Goal: Navigation & Orientation: Find specific page/section

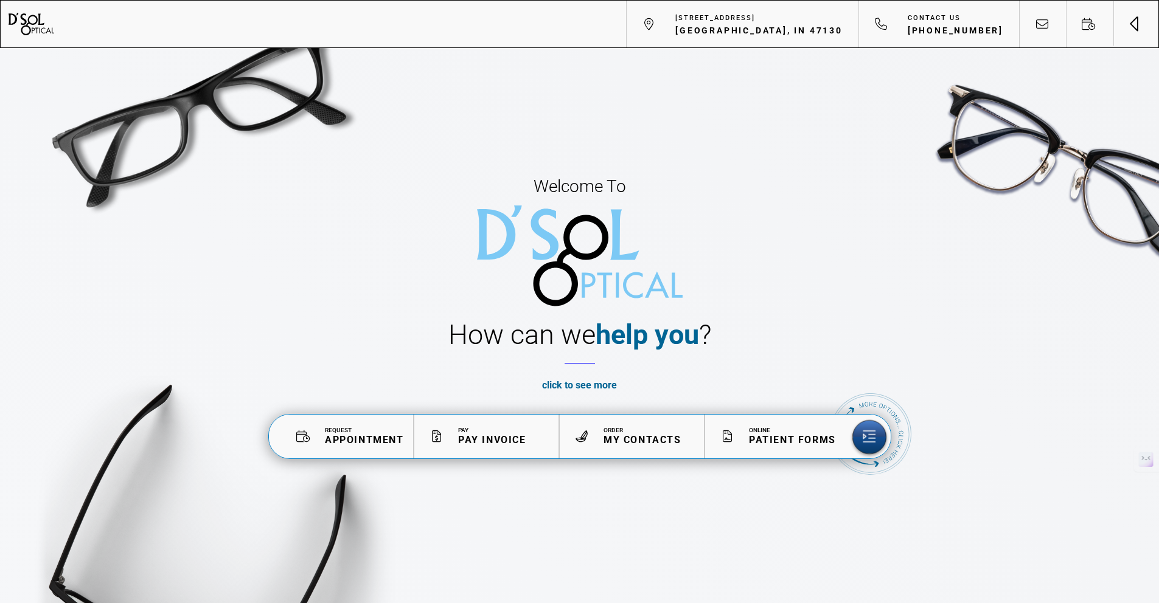
click at [1138, 26] on span "Toggle navigation" at bounding box center [1136, 23] width 1 height 15
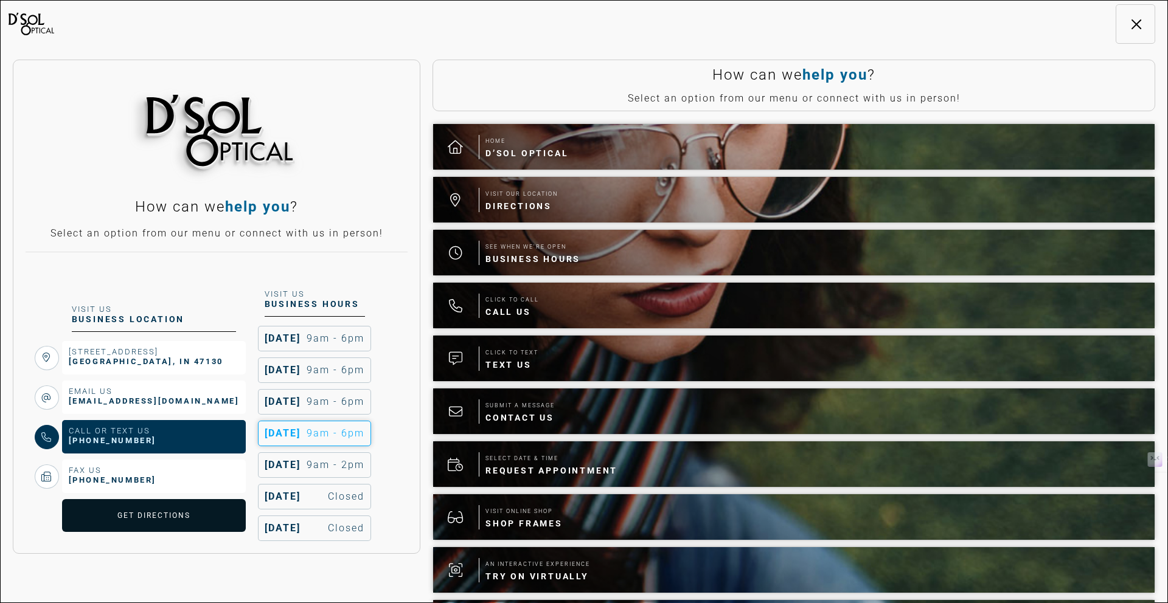
click at [128, 441] on span "[PHONE_NUMBER]" at bounding box center [113, 441] width 88 height 12
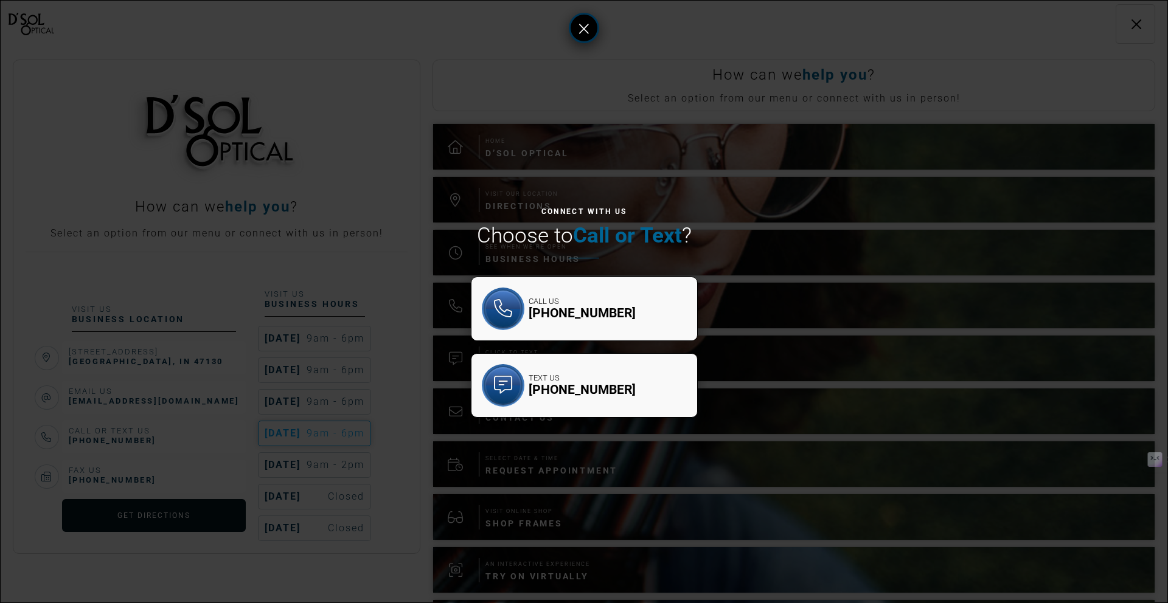
click at [592, 35] on button at bounding box center [584, 28] width 30 height 30
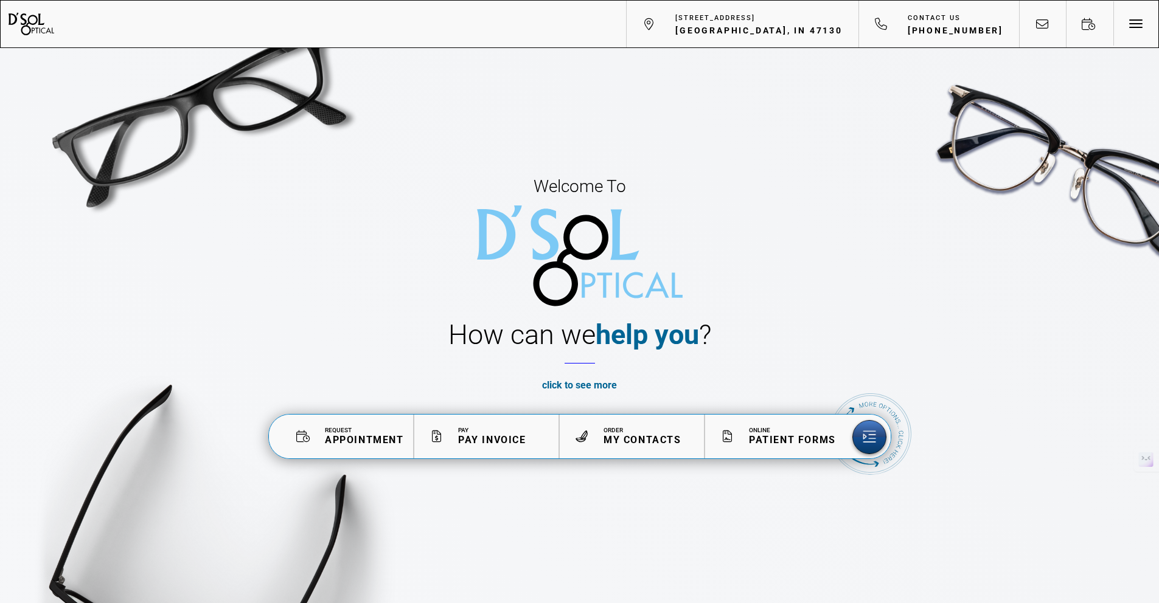
click at [224, 125] on img at bounding box center [200, 115] width 328 height 328
click at [288, 308] on div "Welcome To How can we help you ? click to see more appt. request pay invoice or…" at bounding box center [579, 316] width 1159 height 633
click at [352, 437] on span "Appointment" at bounding box center [364, 440] width 79 height 12
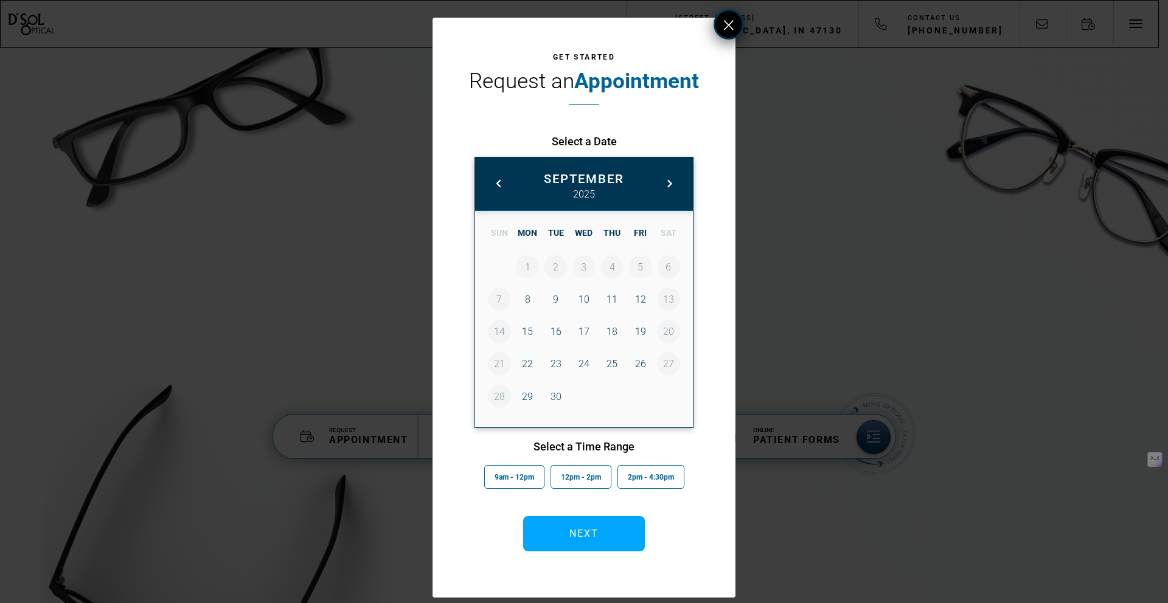
click at [735, 18] on button at bounding box center [729, 24] width 30 height 30
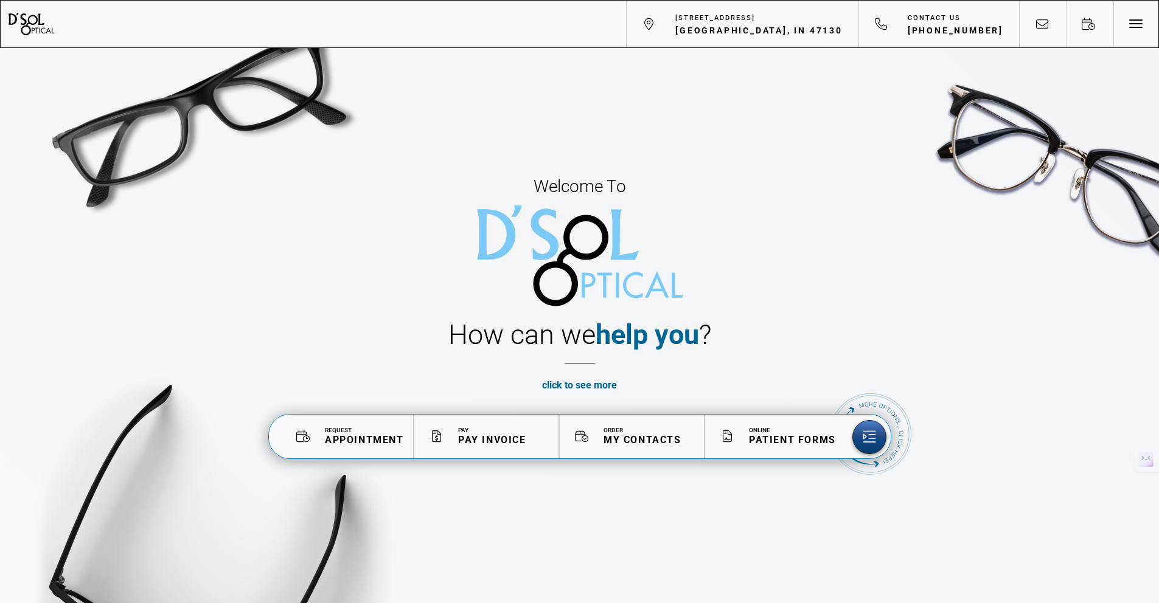
click at [628, 433] on span "Order" at bounding box center [642, 430] width 78 height 7
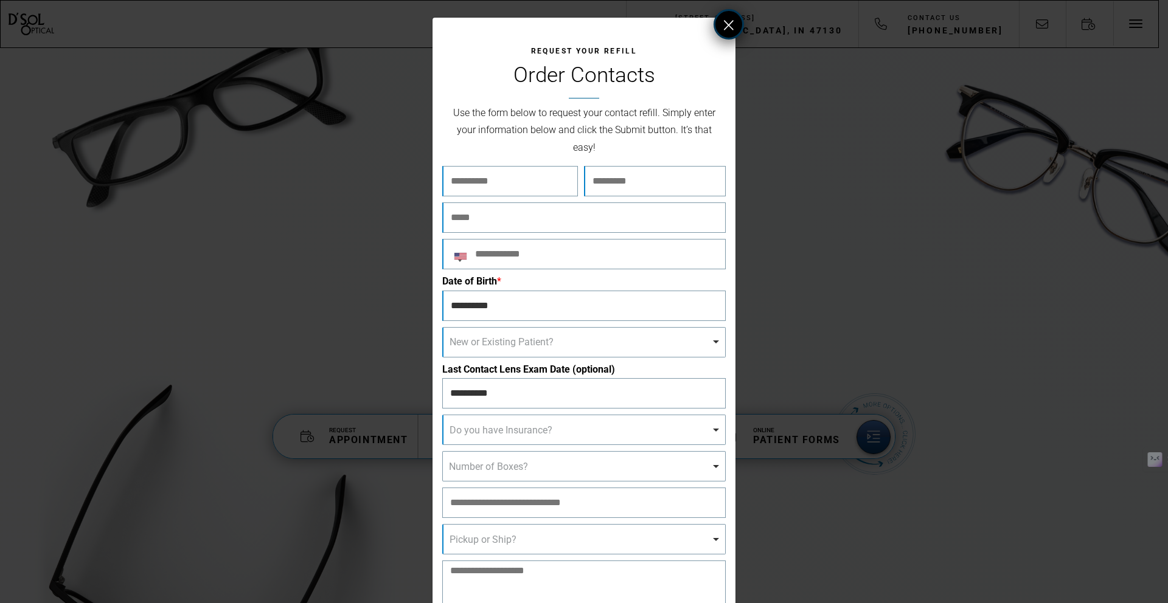
click at [726, 27] on icon at bounding box center [729, 25] width 10 height 15
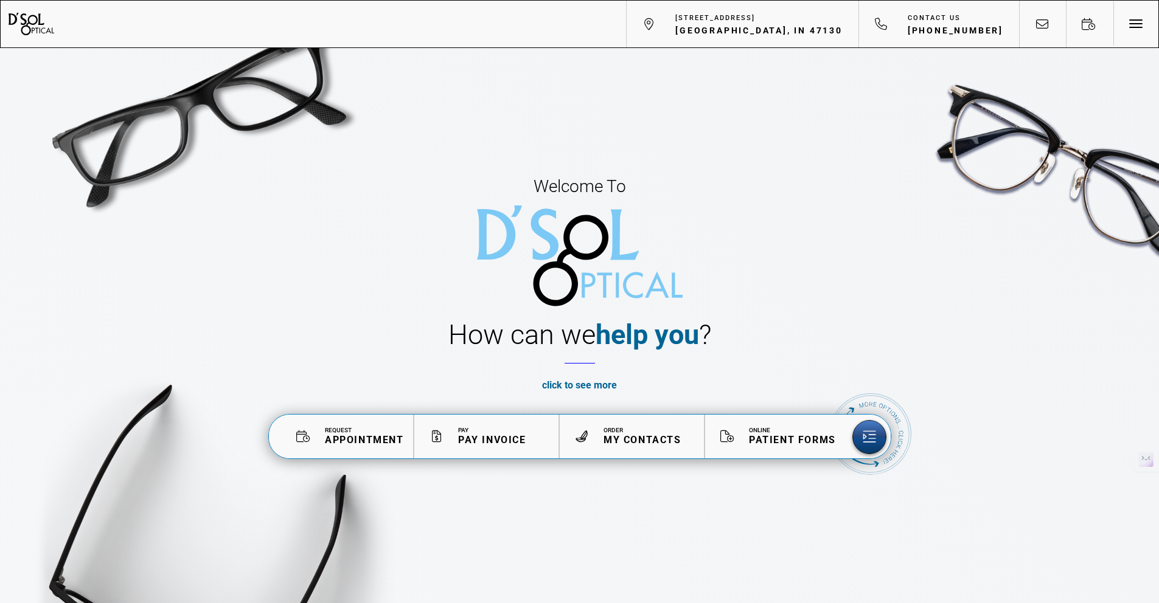
click at [775, 435] on span "Patient Forms" at bounding box center [792, 440] width 87 height 12
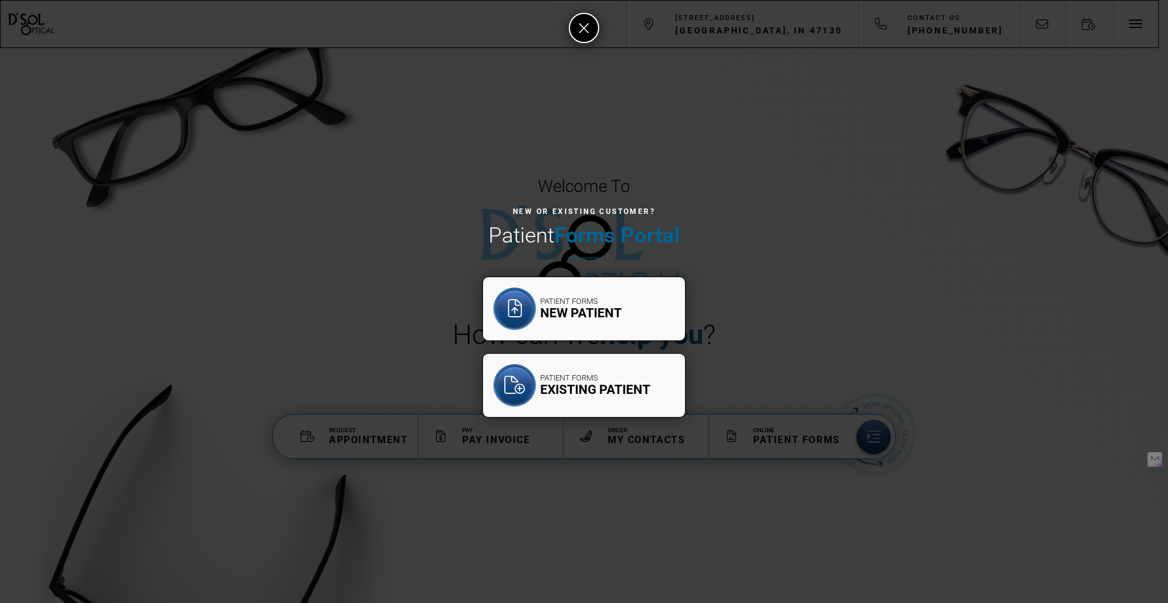
click at [572, 311] on span "New Patient" at bounding box center [581, 313] width 82 height 15
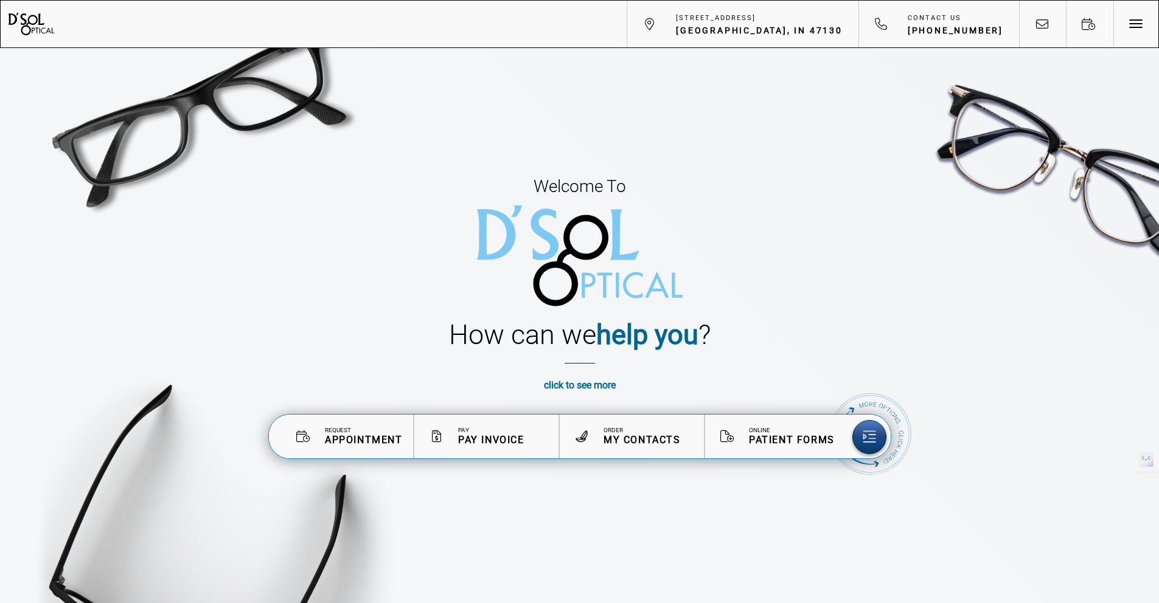
click at [790, 440] on span "Patient Forms" at bounding box center [792, 440] width 86 height 12
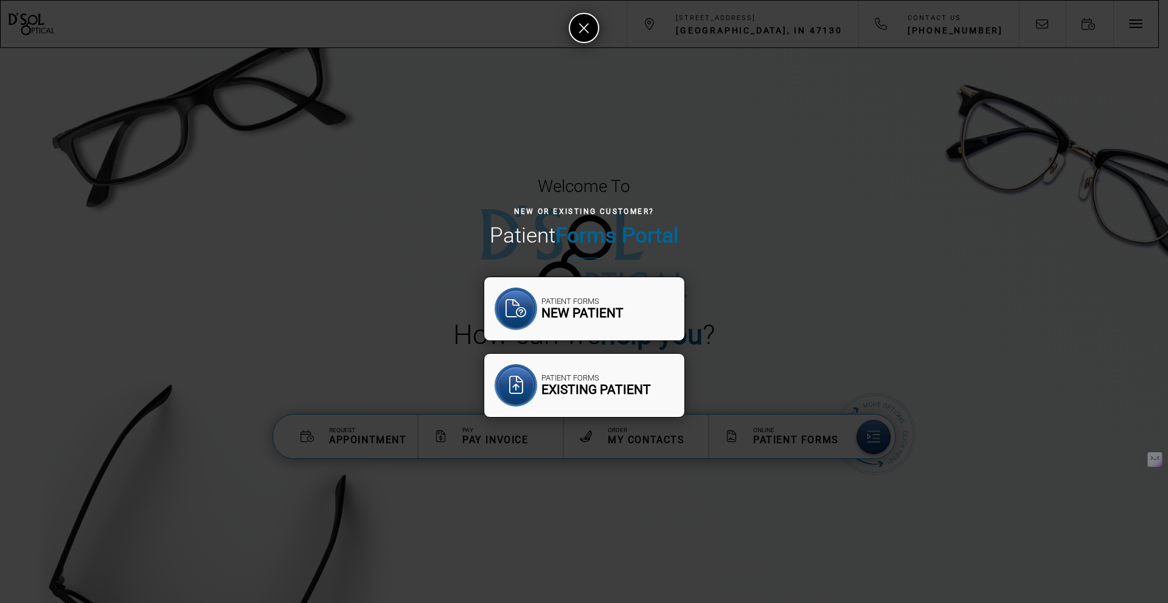
click at [581, 378] on span "Patient Forms" at bounding box center [595, 379] width 109 height 10
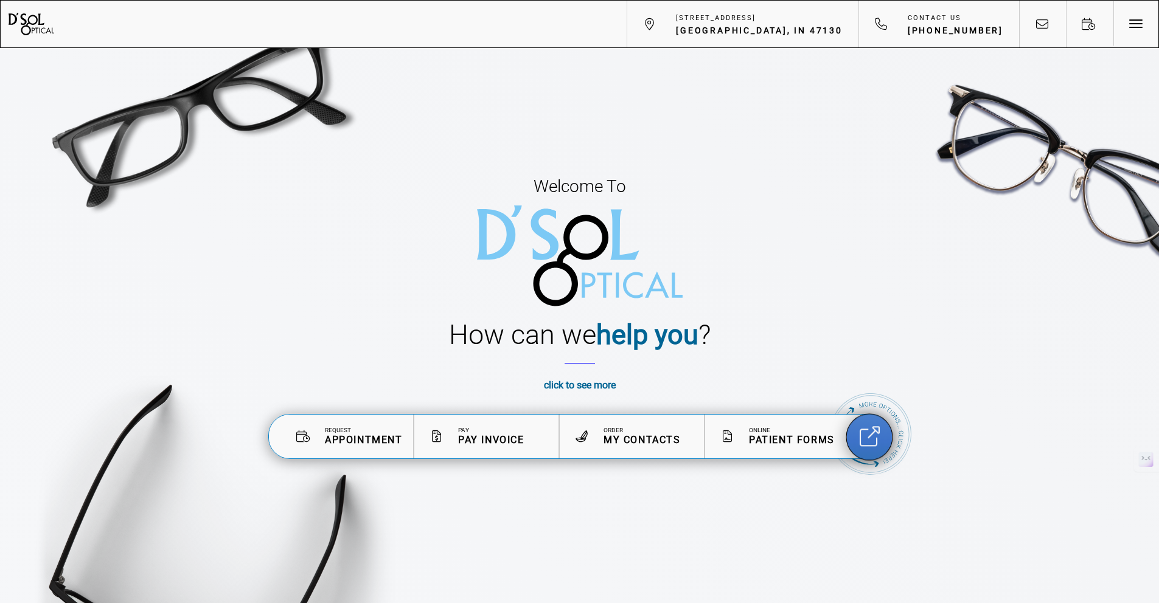
click at [872, 437] on icon at bounding box center [869, 436] width 20 height 20
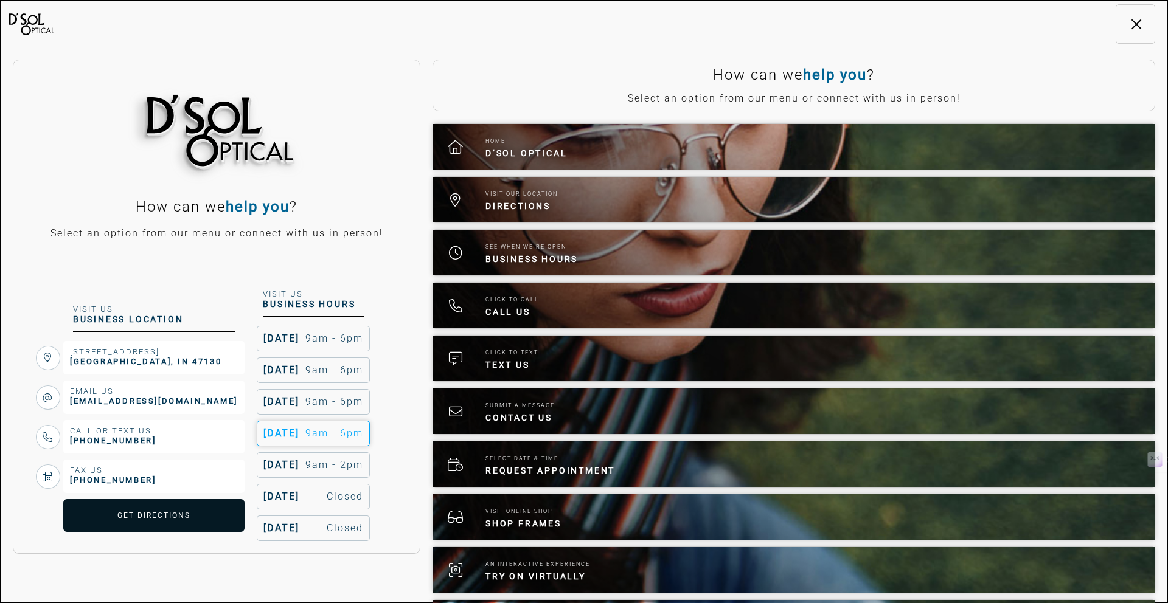
click at [1132, 24] on span "Toggle navigation" at bounding box center [1135, 24] width 13 height 1
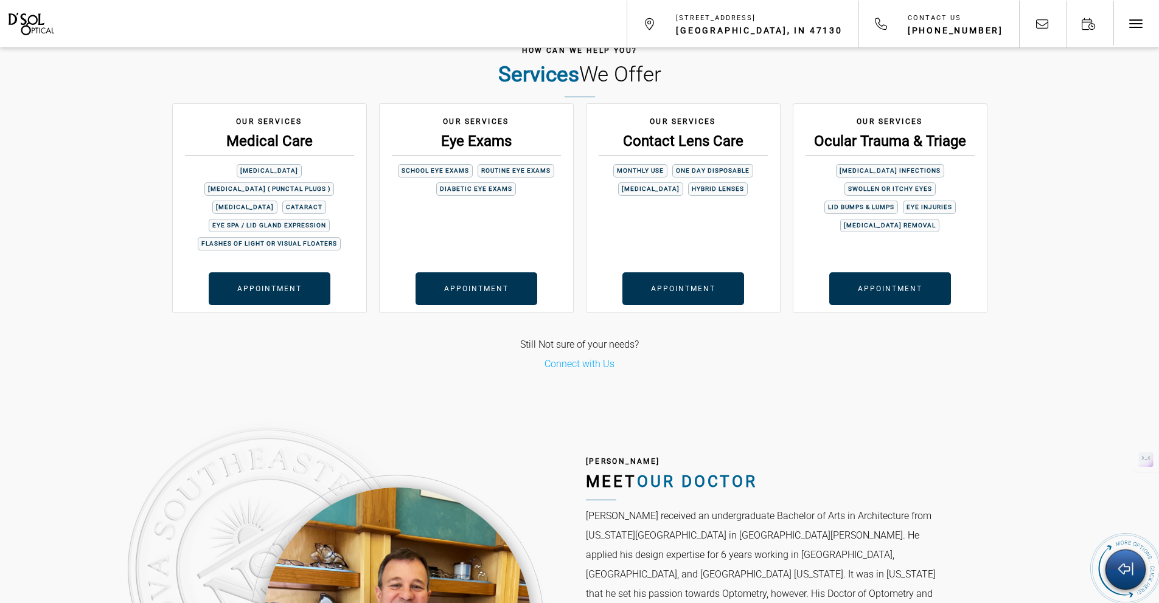
scroll to position [3309, 0]
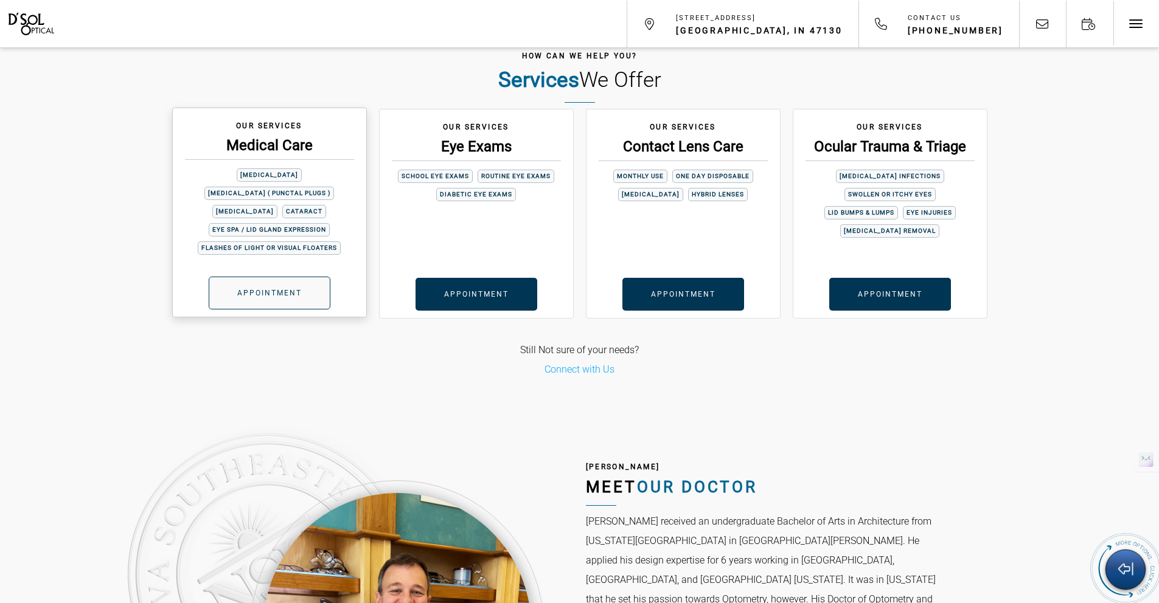
click at [301, 289] on span "Appointment" at bounding box center [269, 293] width 64 height 9
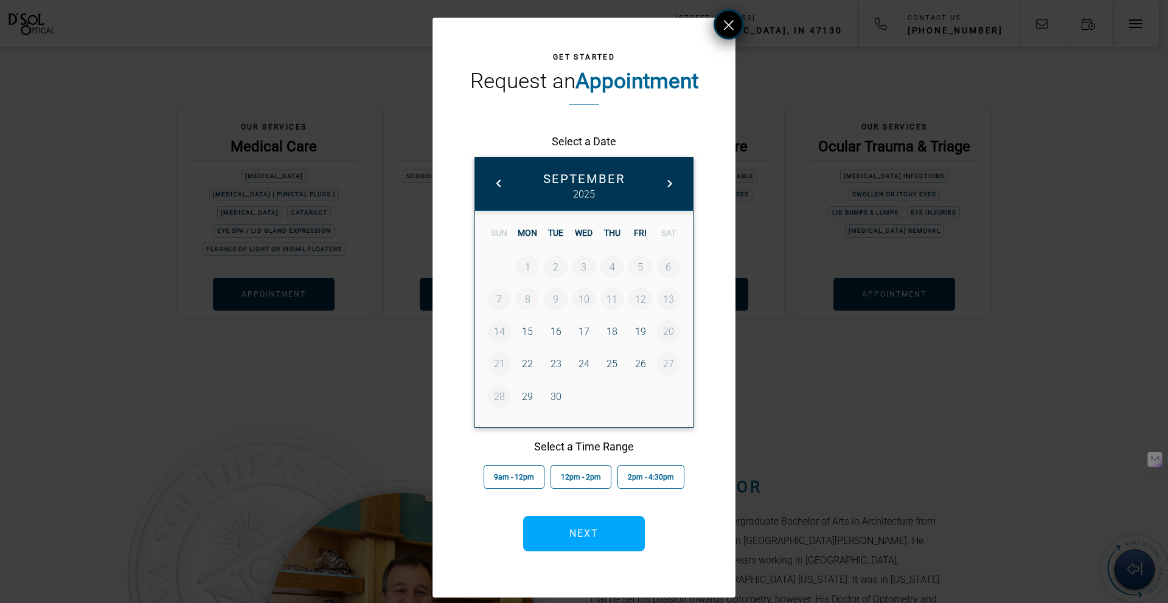
click at [737, 21] on button at bounding box center [729, 24] width 30 height 30
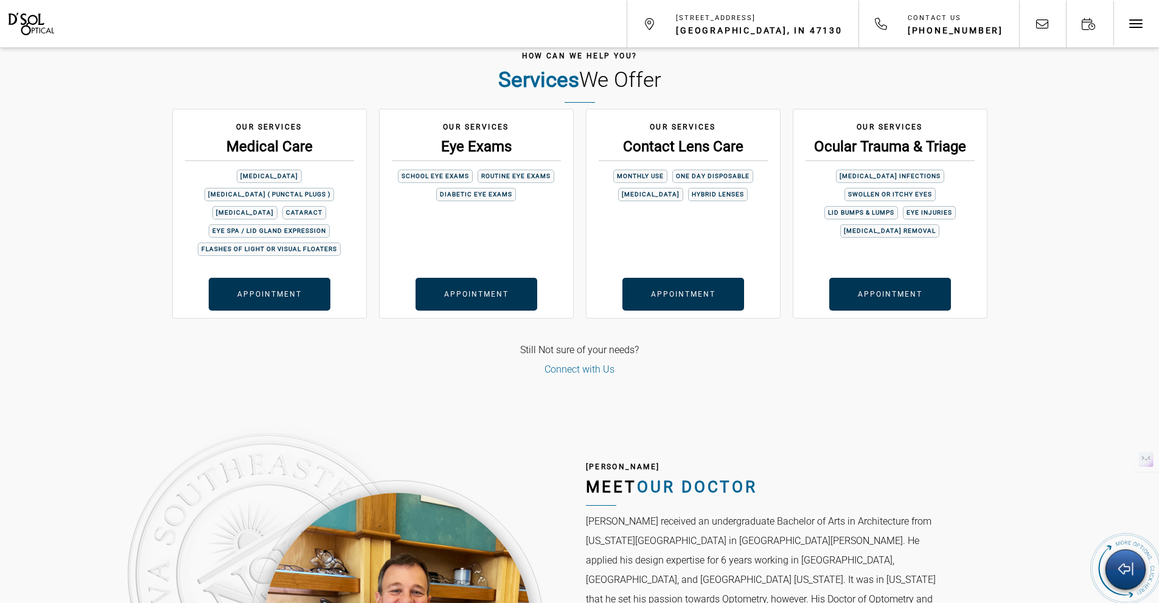
click at [588, 364] on link "Connect with Us" at bounding box center [579, 370] width 70 height 12
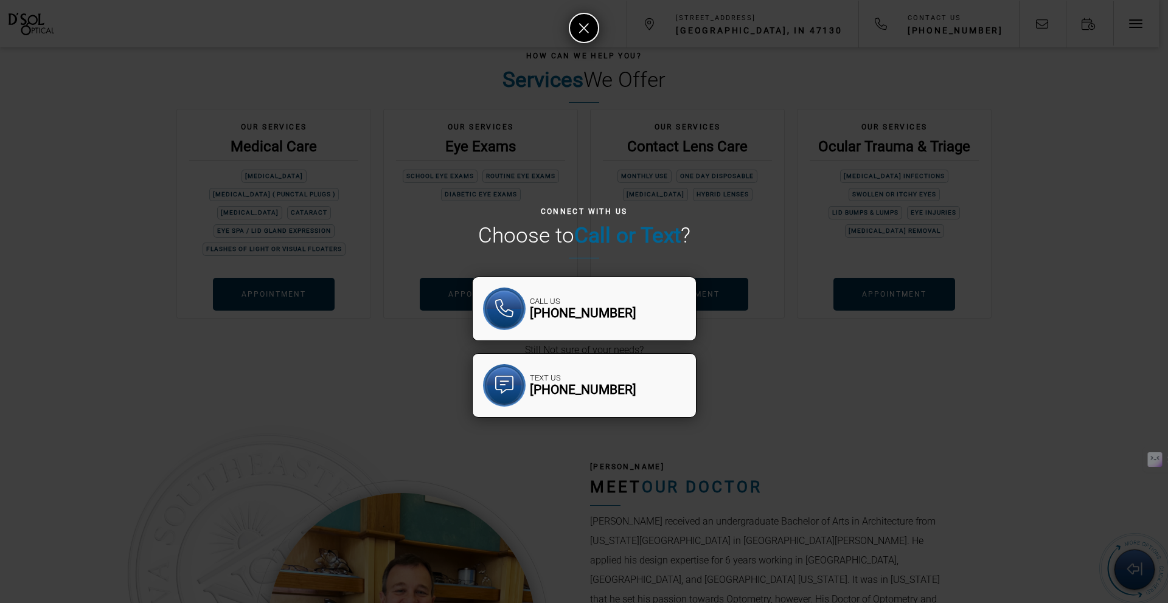
click at [798, 379] on div "Connect with Us Choose to Call or Text ? Call Us 812-288-9898 Text Us 812-288-9…" at bounding box center [584, 296] width 1144 height 569
click at [583, 47] on div "Connect with Us Choose to Call or Text ? Call Us 812-288-9898 Text Us 812-288-9…" at bounding box center [584, 312] width 244 height 538
click at [587, 21] on icon at bounding box center [584, 28] width 10 height 15
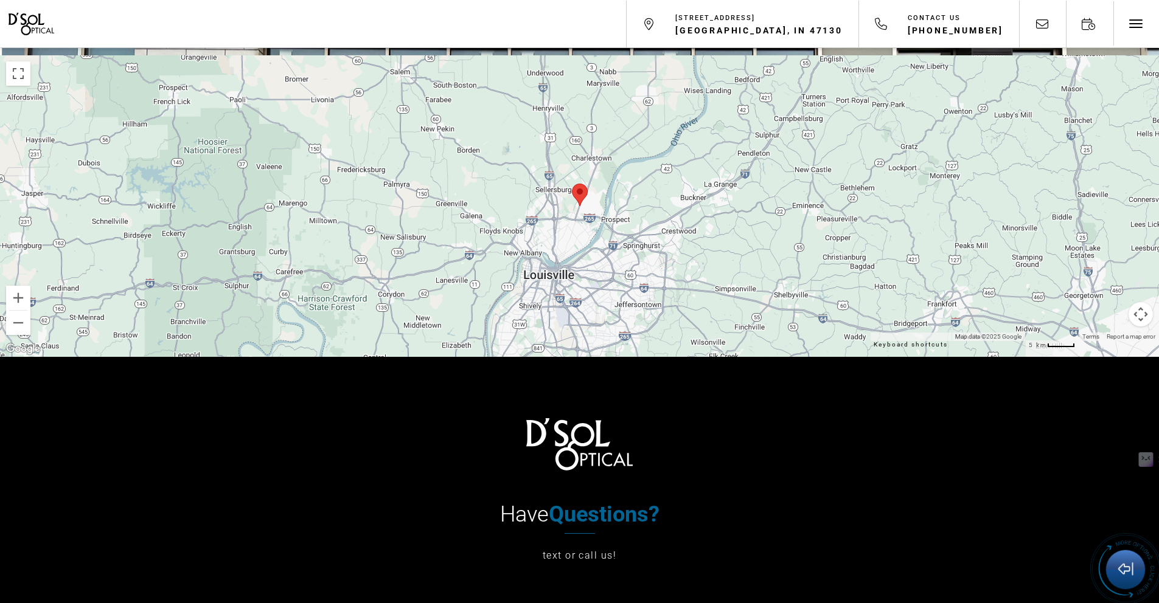
scroll to position [7827, 0]
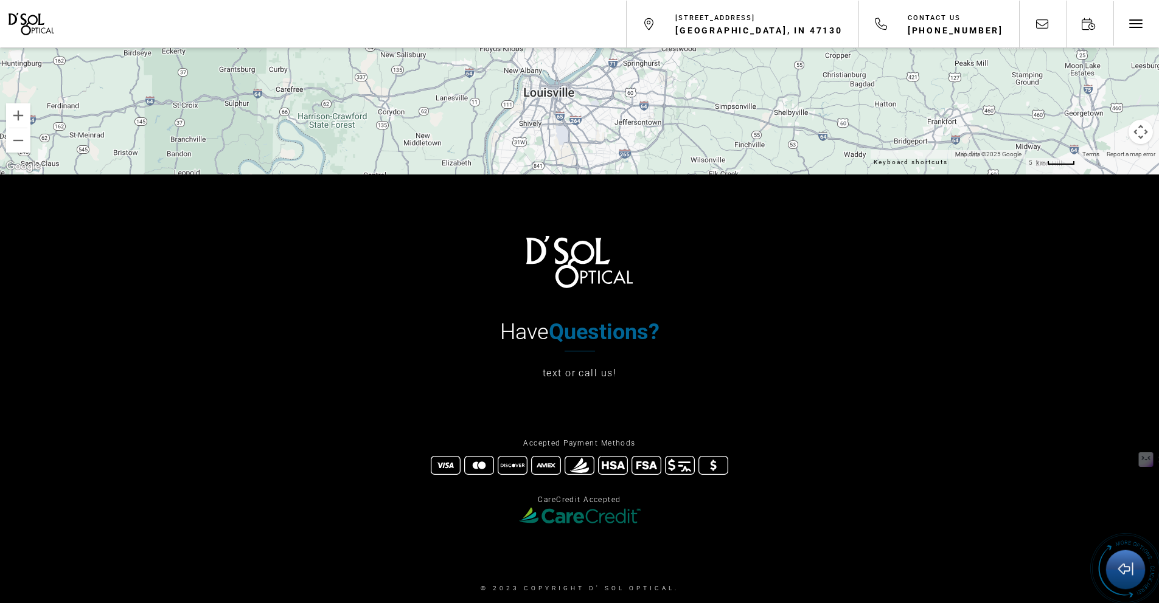
click at [527, 319] on h4 "Have Questions?" at bounding box center [580, 335] width 304 height 32
drag, startPoint x: 592, startPoint y: 262, endPoint x: 573, endPoint y: 293, distance: 36.3
click at [592, 319] on strong "Questions?" at bounding box center [604, 332] width 111 height 26
click at [555, 364] on link "text or call us!" at bounding box center [579, 373] width 75 height 19
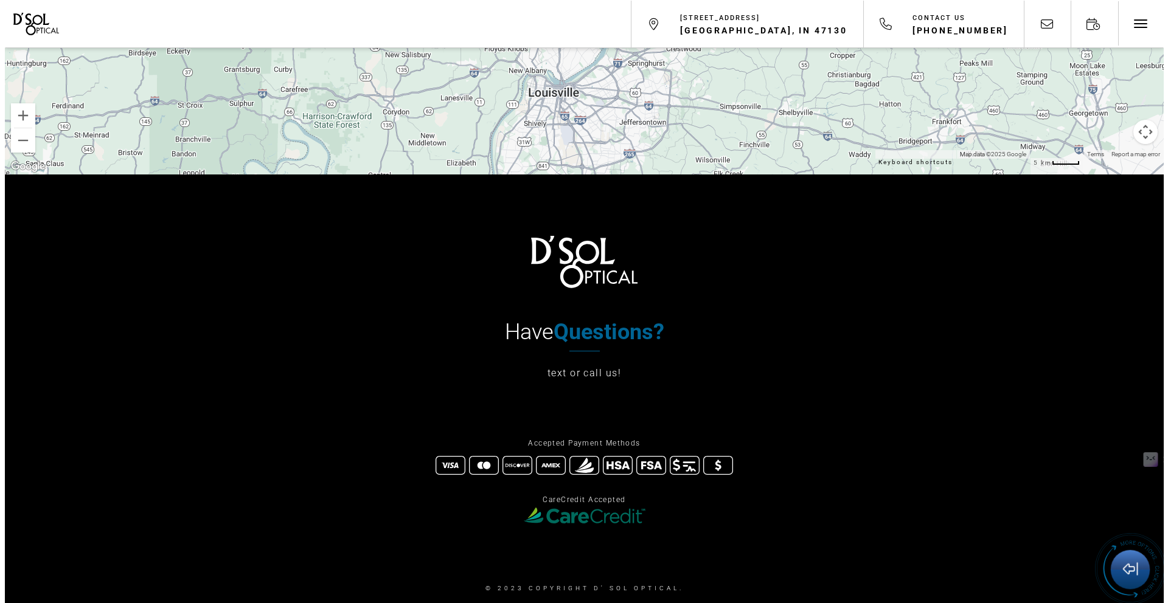
scroll to position [7829, 0]
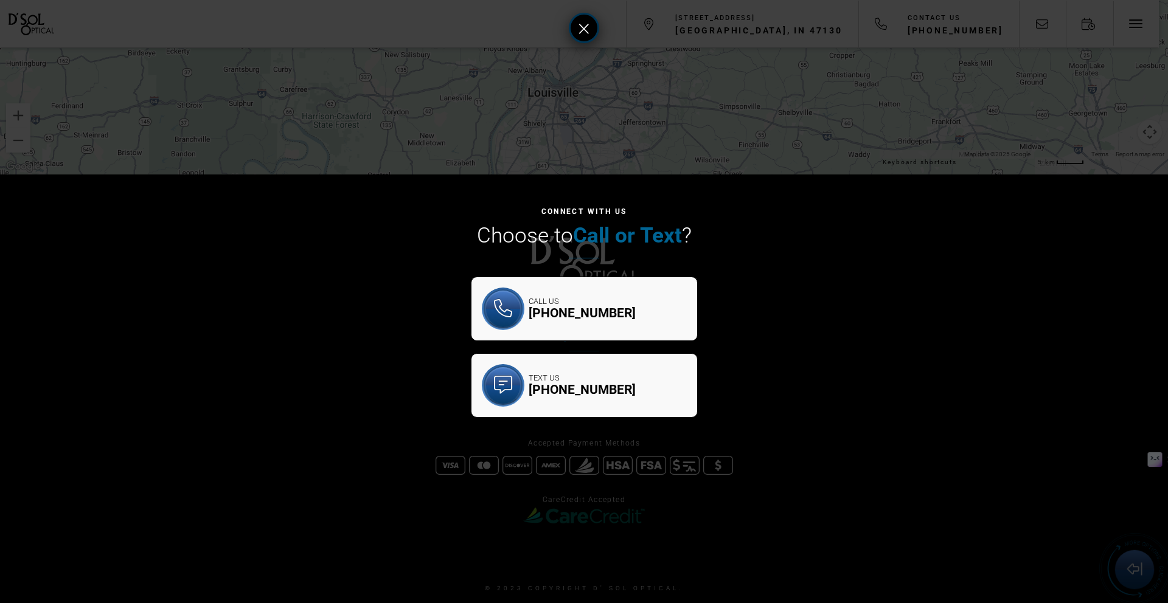
click at [580, 33] on icon at bounding box center [584, 28] width 10 height 15
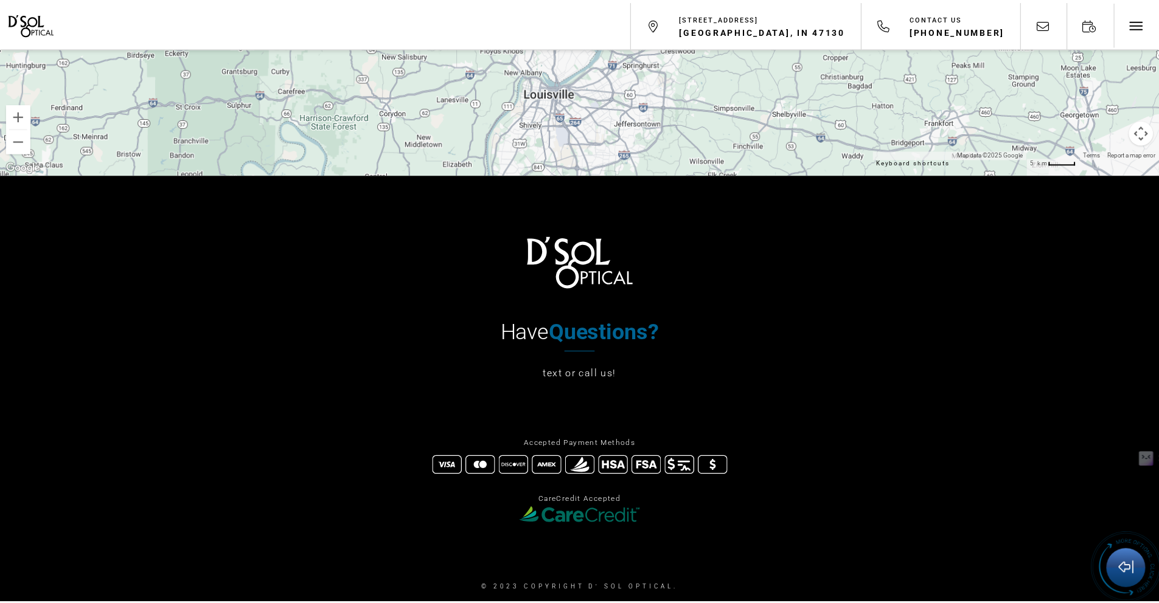
scroll to position [7827, 0]
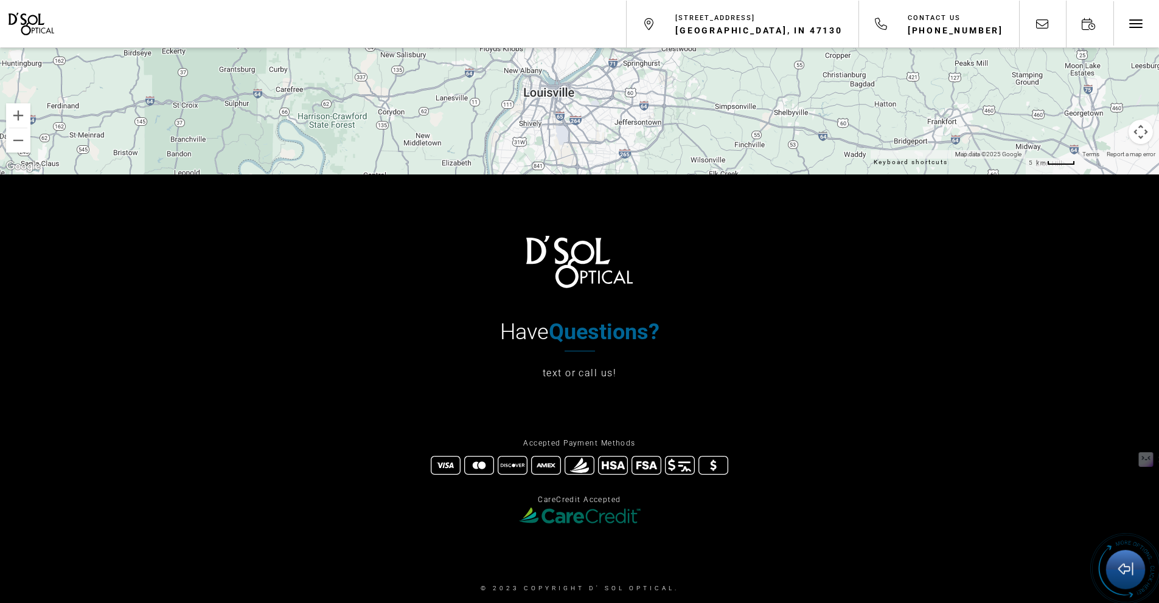
click at [446, 451] on img at bounding box center [446, 466] width 30 height 30
click at [580, 508] on img at bounding box center [580, 516] width 122 height 16
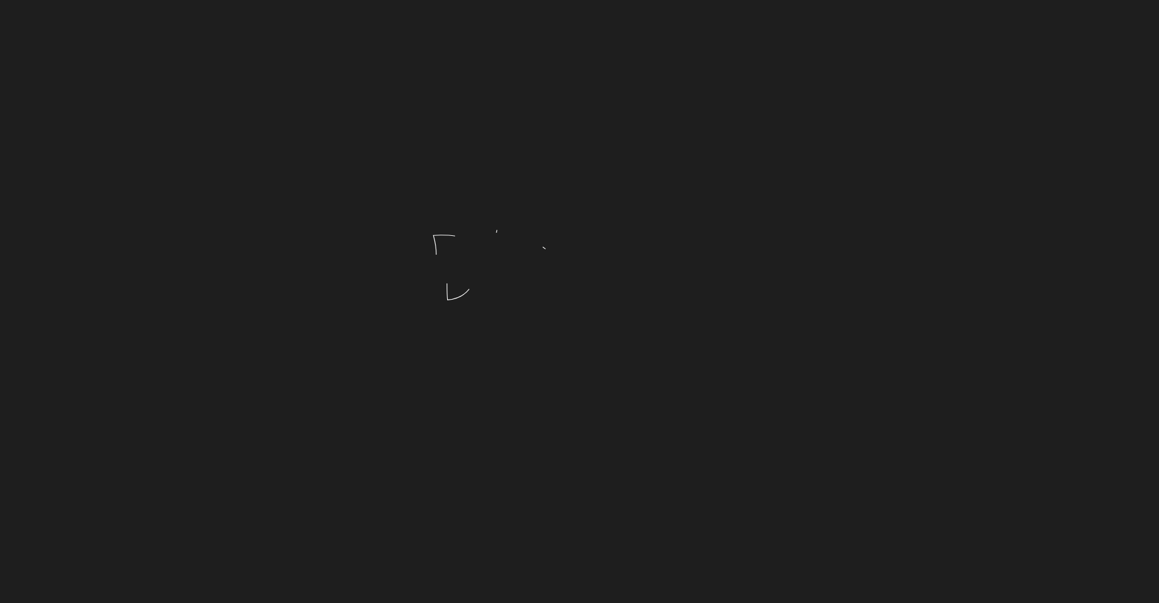
scroll to position [7827, 0]
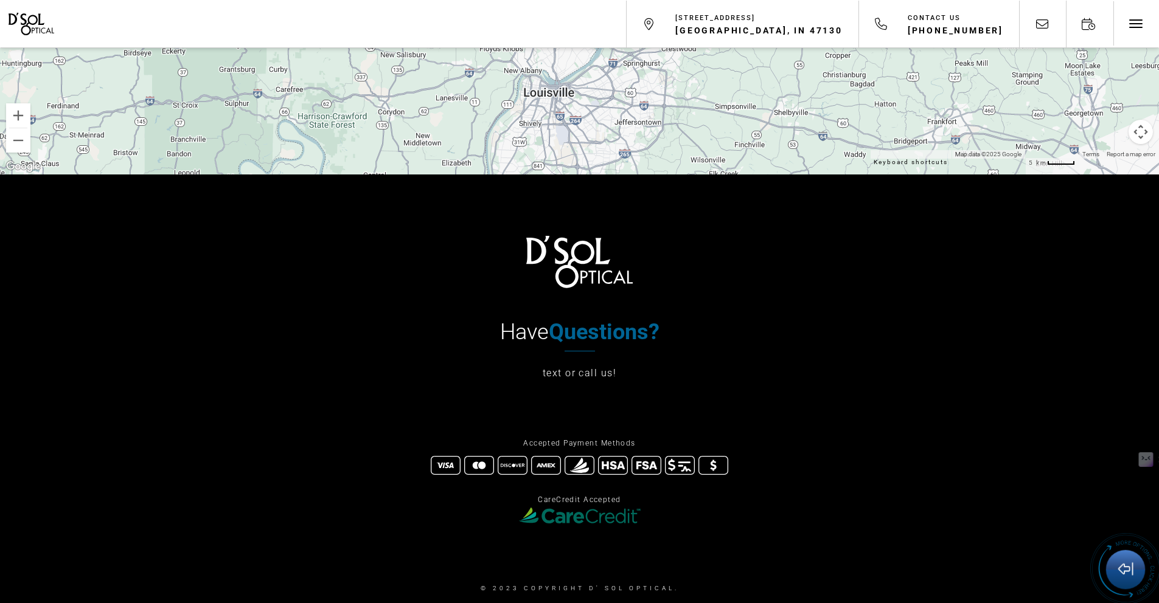
click at [579, 601] on link "Crafted By Crisp" at bounding box center [579, 613] width 103 height 24
